Goal: Information Seeking & Learning: Learn about a topic

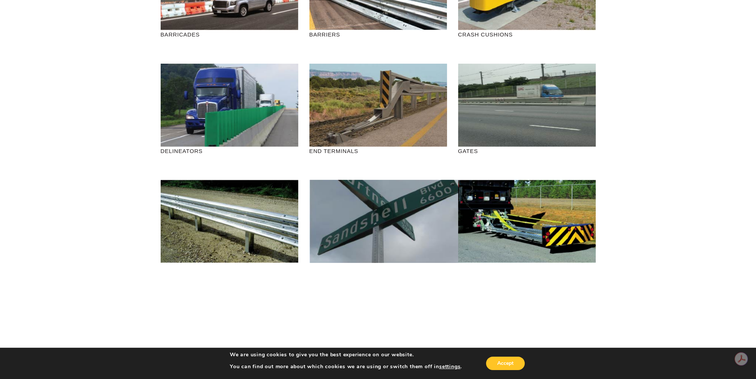
scroll to position [186, 0]
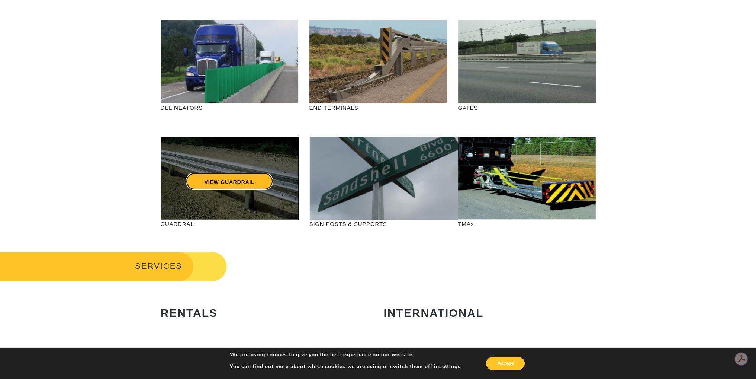
click at [212, 179] on link "VIEW GUARDRAIL" at bounding box center [229, 181] width 87 height 17
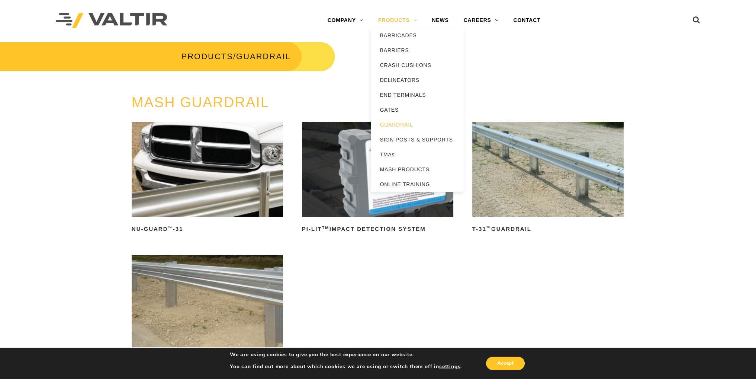
click at [418, 21] on link "PRODUCTS" at bounding box center [398, 20] width 54 height 15
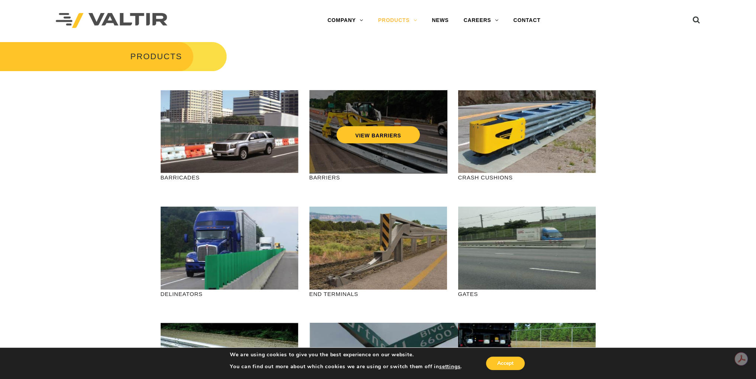
click at [355, 143] on div "VIEW BARRIERS" at bounding box center [378, 131] width 138 height 83
click at [364, 137] on link "VIEW BARRIERS" at bounding box center [378, 134] width 83 height 17
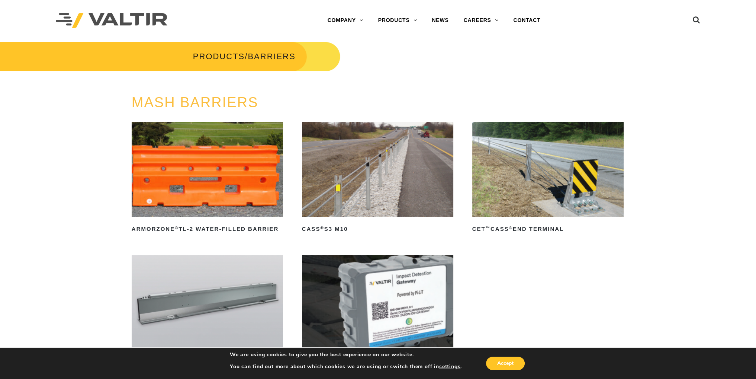
click at [406, 176] on img at bounding box center [378, 169] width 152 height 95
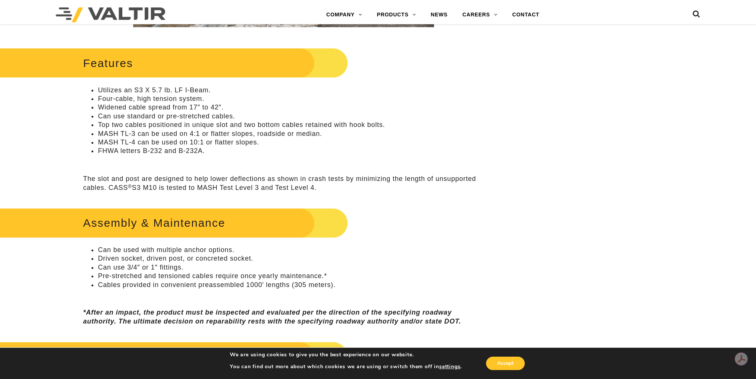
scroll to position [335, 0]
